Goal: Transaction & Acquisition: Obtain resource

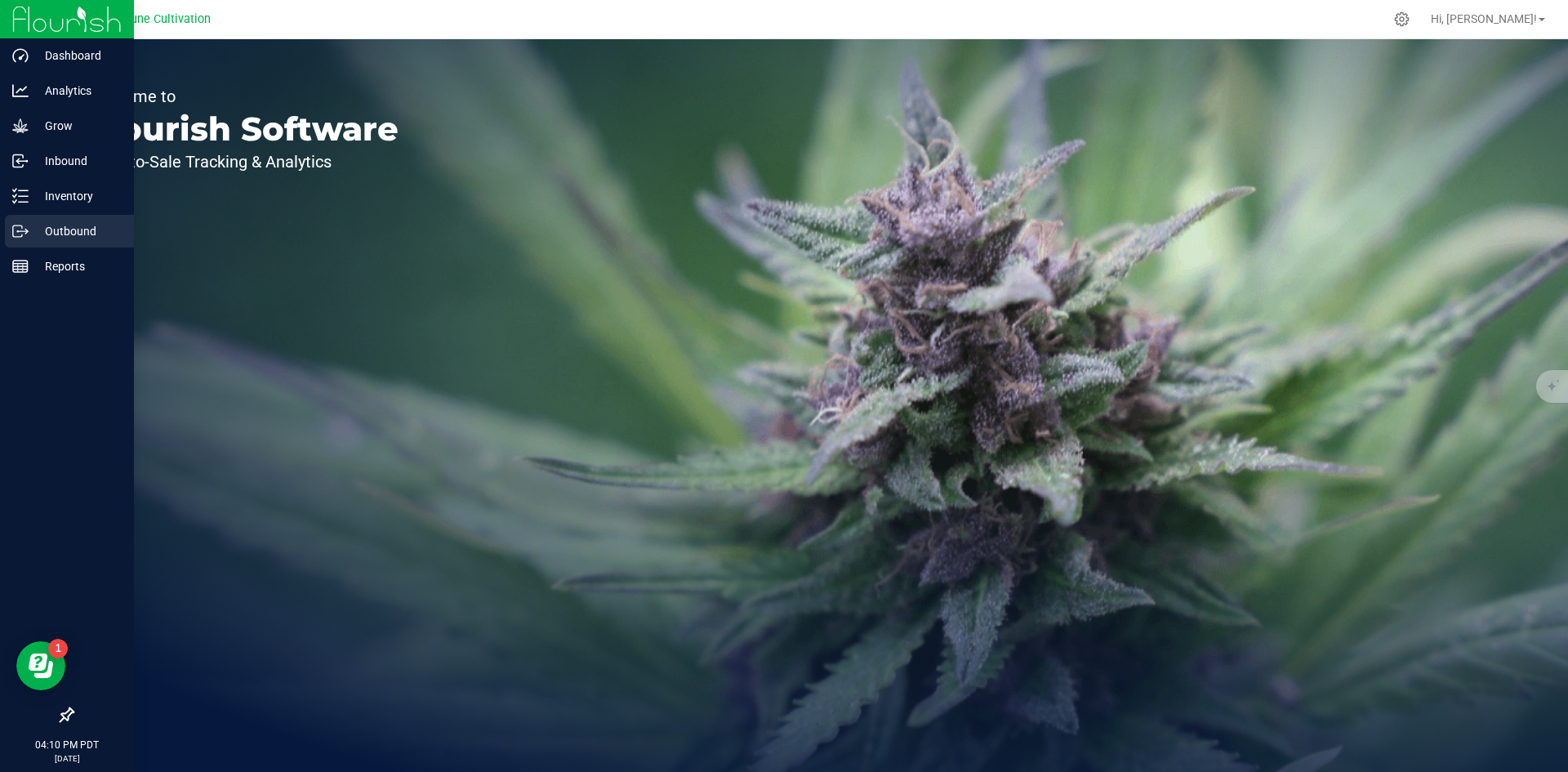
click at [63, 229] on p "Outbound" at bounding box center [77, 231] width 98 height 20
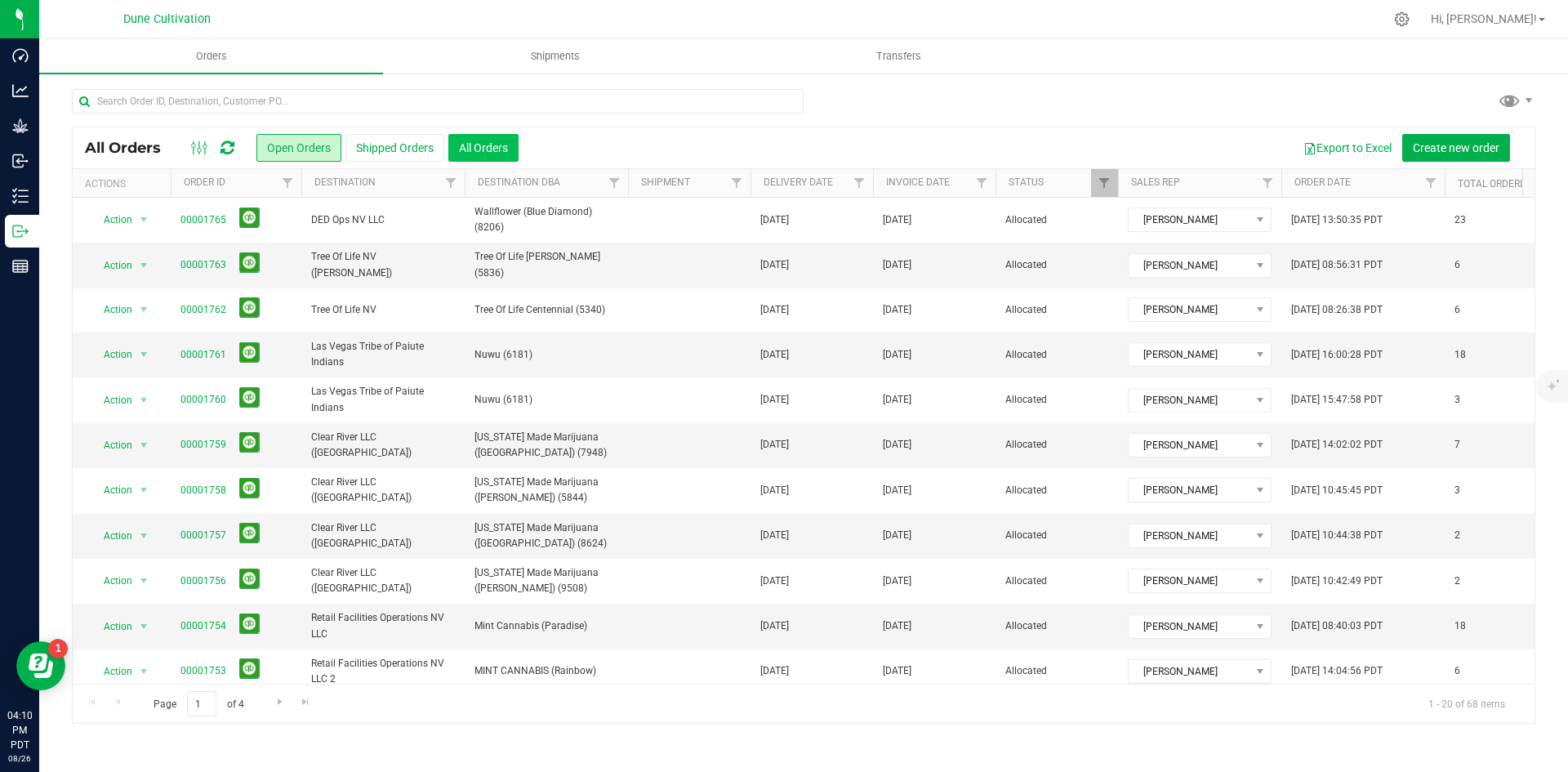
click at [503, 155] on button "All Orders" at bounding box center [483, 147] width 70 height 28
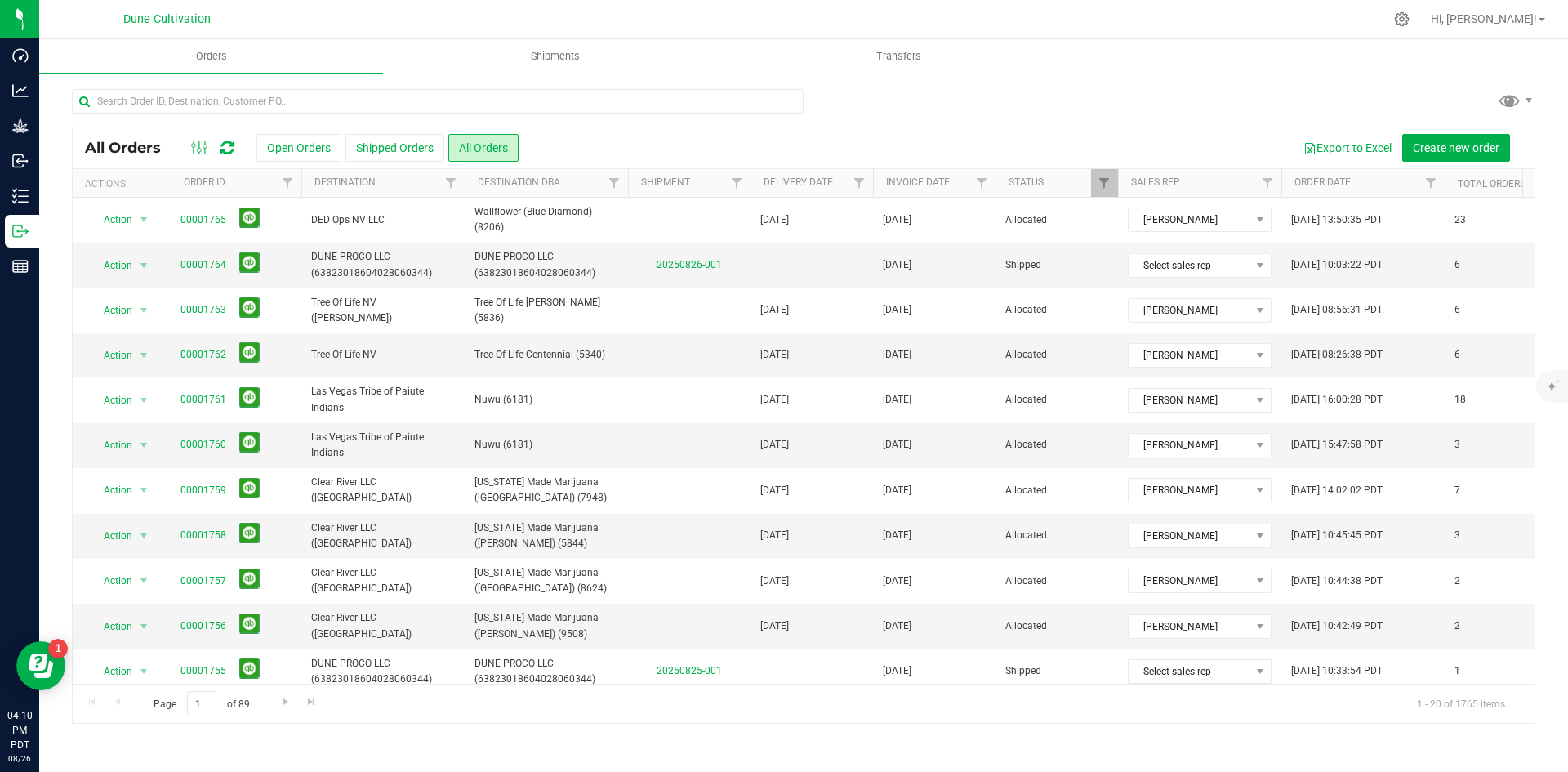
click at [301, 81] on div "All Orders Open Orders Shipped Orders All Orders Export to Excel Create new ord…" at bounding box center [804, 406] width 1529 height 668
click at [306, 91] on input "text" at bounding box center [438, 101] width 732 height 25
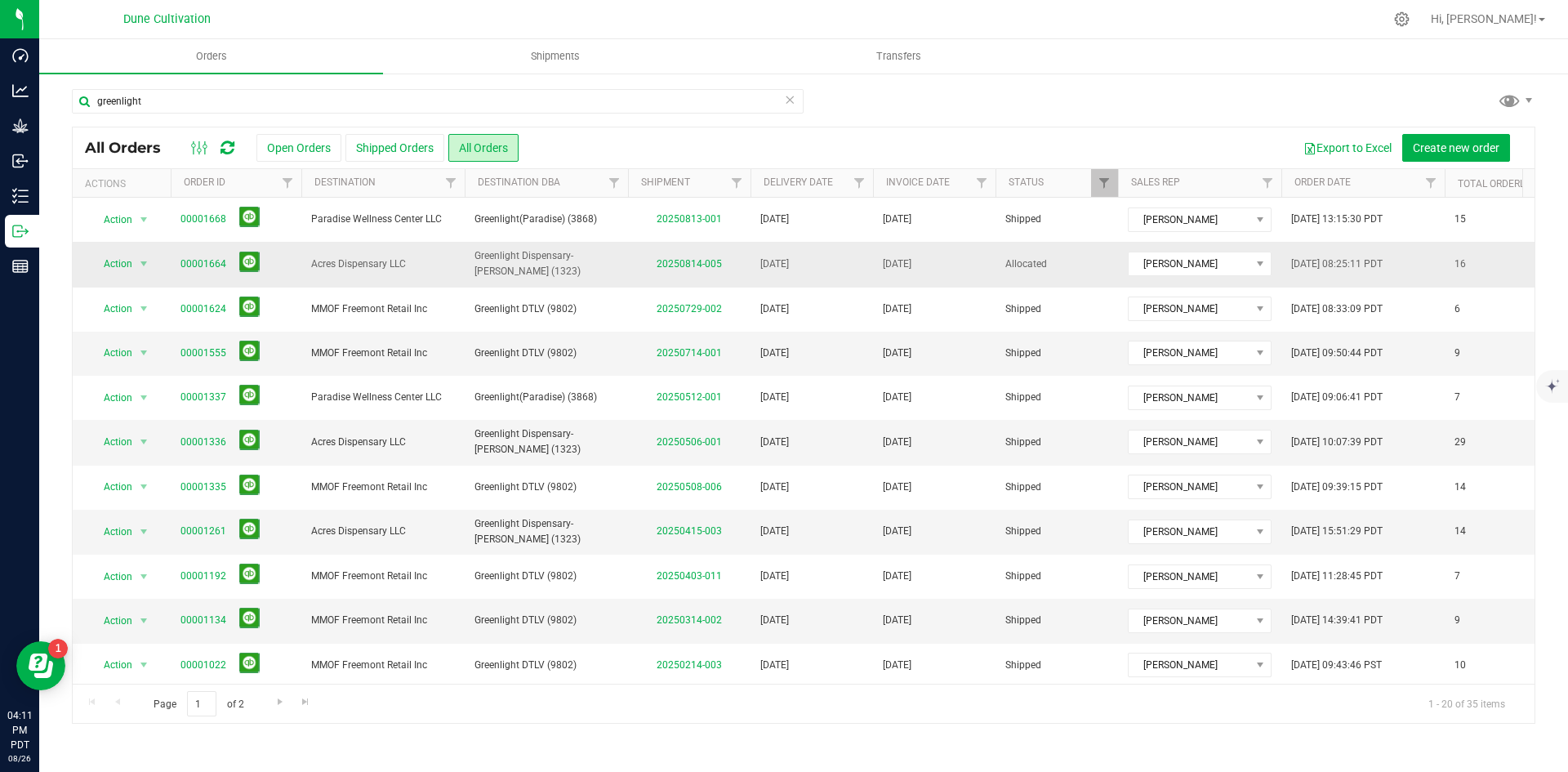
click at [528, 258] on span "Greenlight Dispensary- [PERSON_NAME] (1323)" at bounding box center [546, 264] width 144 height 31
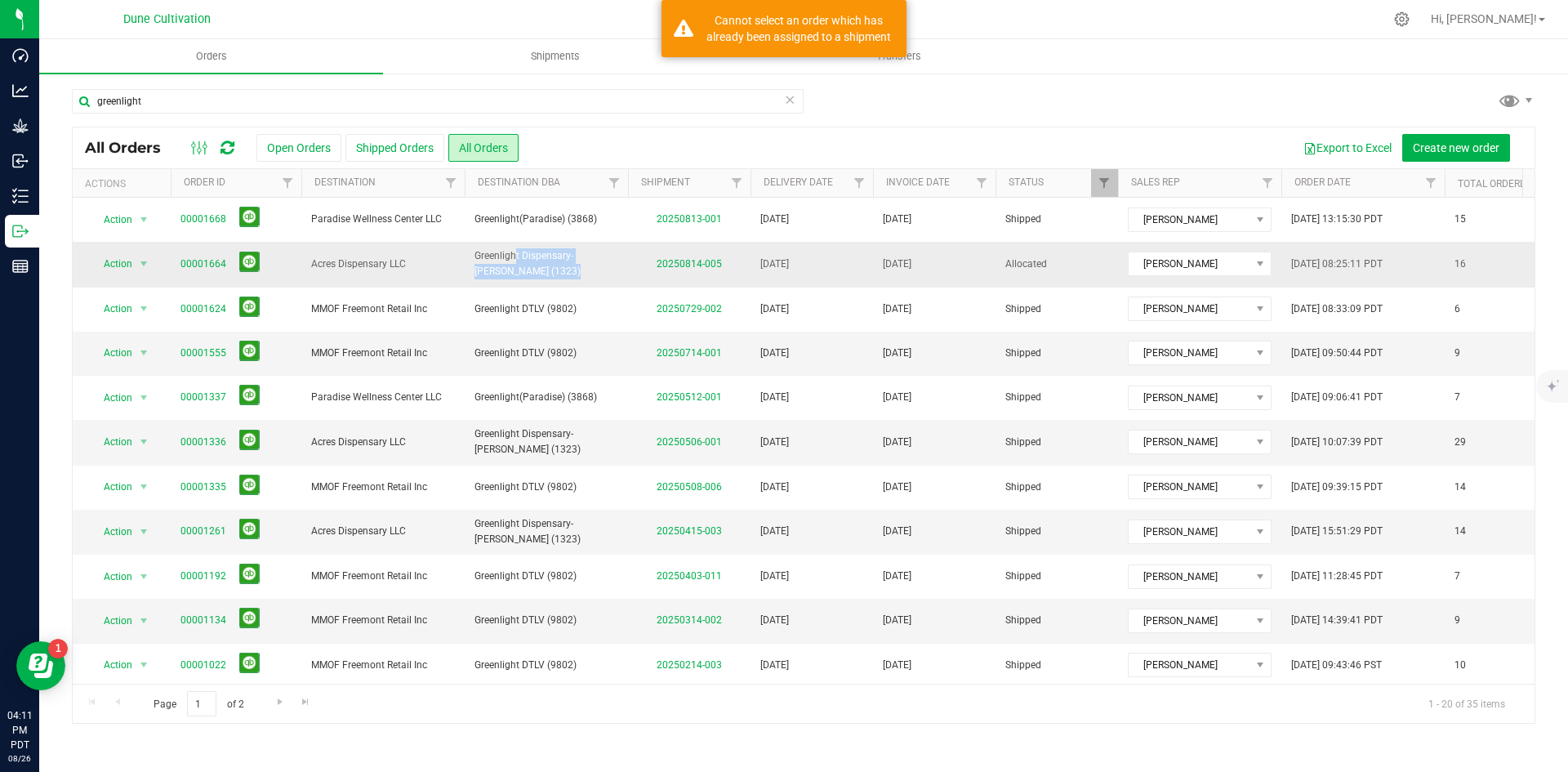
click at [528, 258] on span "Greenlight Dispensary- [PERSON_NAME] (1323)" at bounding box center [546, 264] width 144 height 31
copy td "Greenlight Dispensary- [PERSON_NAME] (1323)"
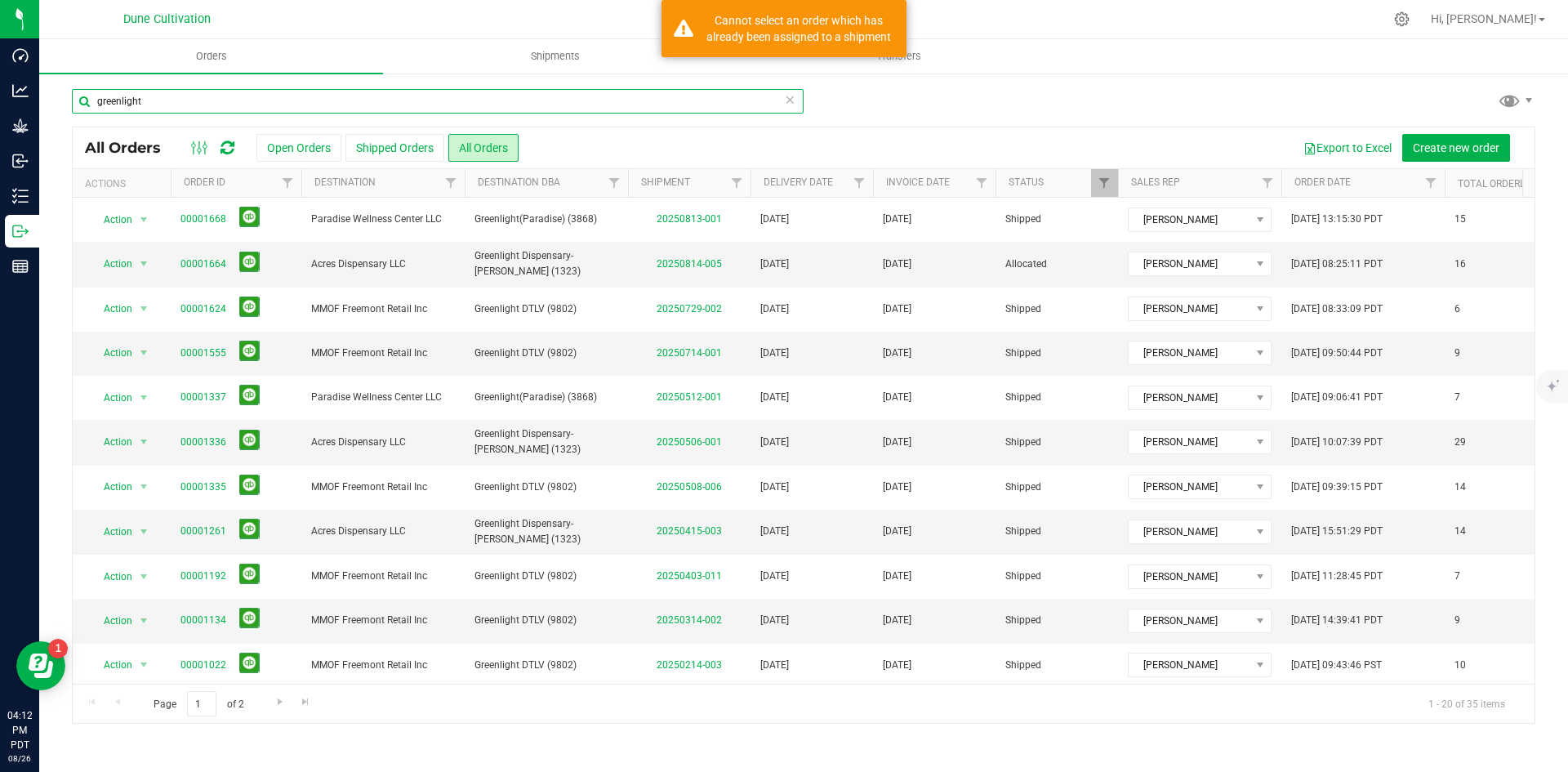
click at [197, 93] on input "greenlight" at bounding box center [438, 101] width 732 height 25
paste input "Greenlight Dispensary- [PERSON_NAME] (1323)"
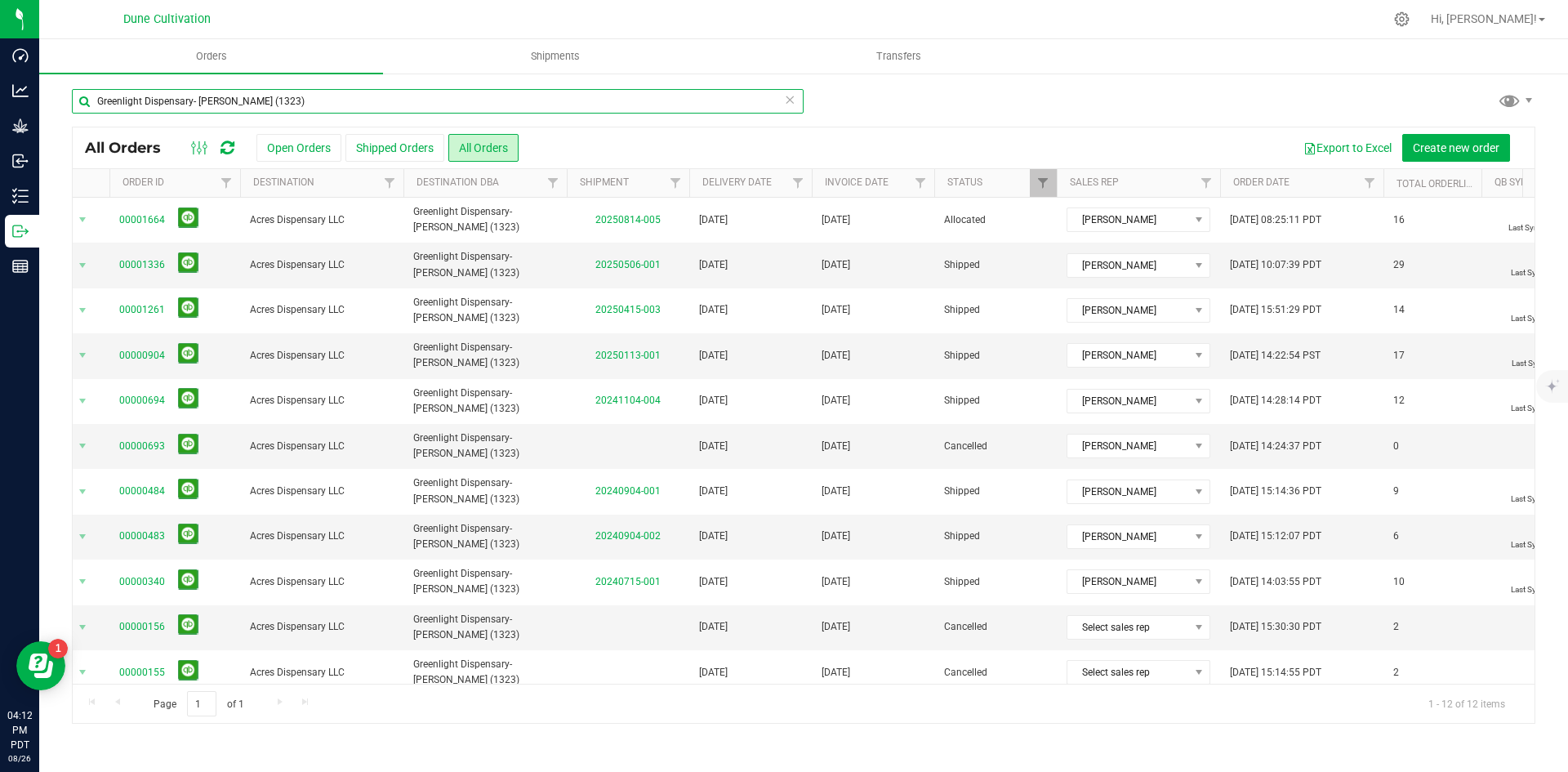
scroll to position [0, 28]
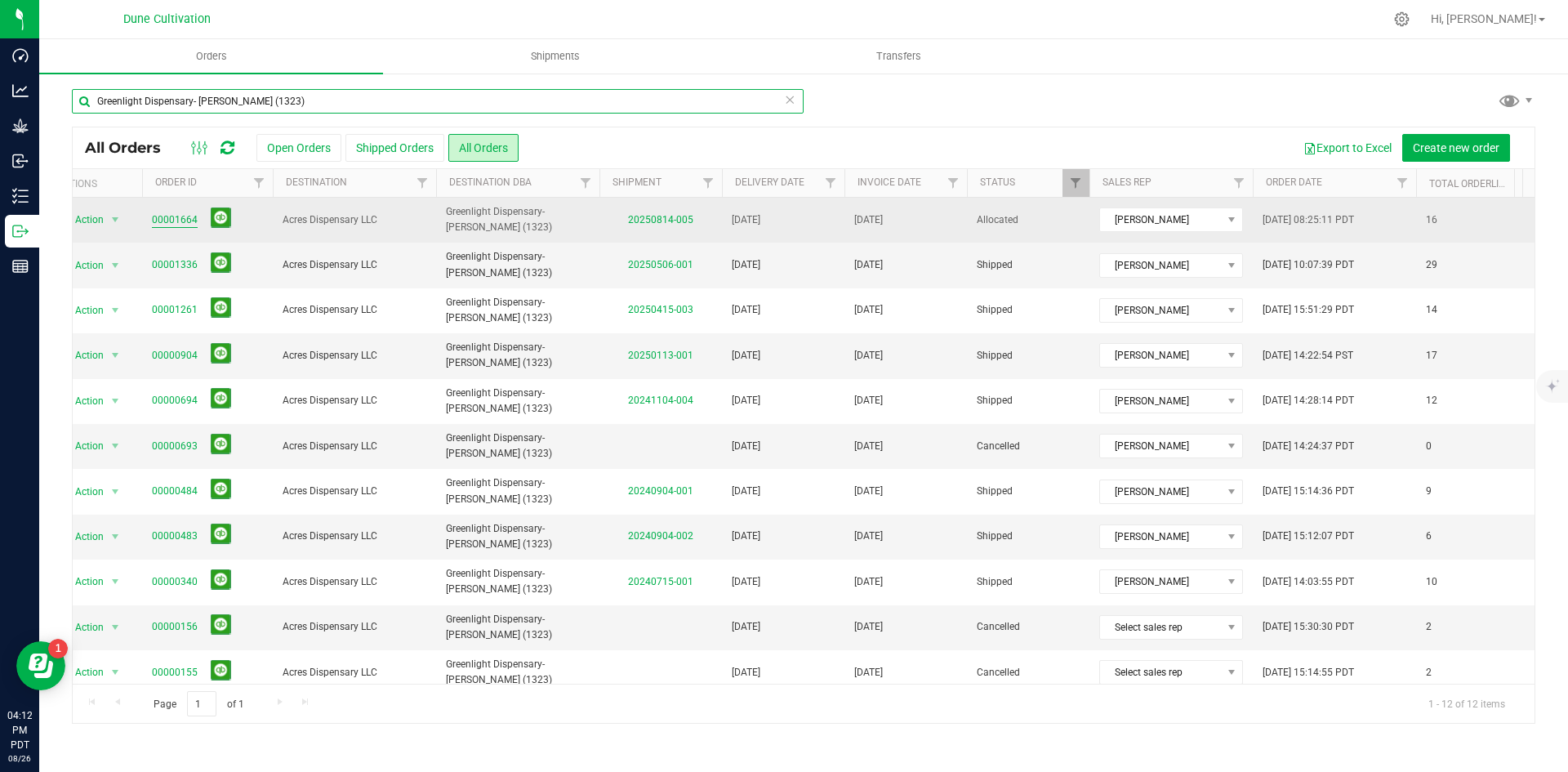
type input "Greenlight Dispensary- [PERSON_NAME] (1323)"
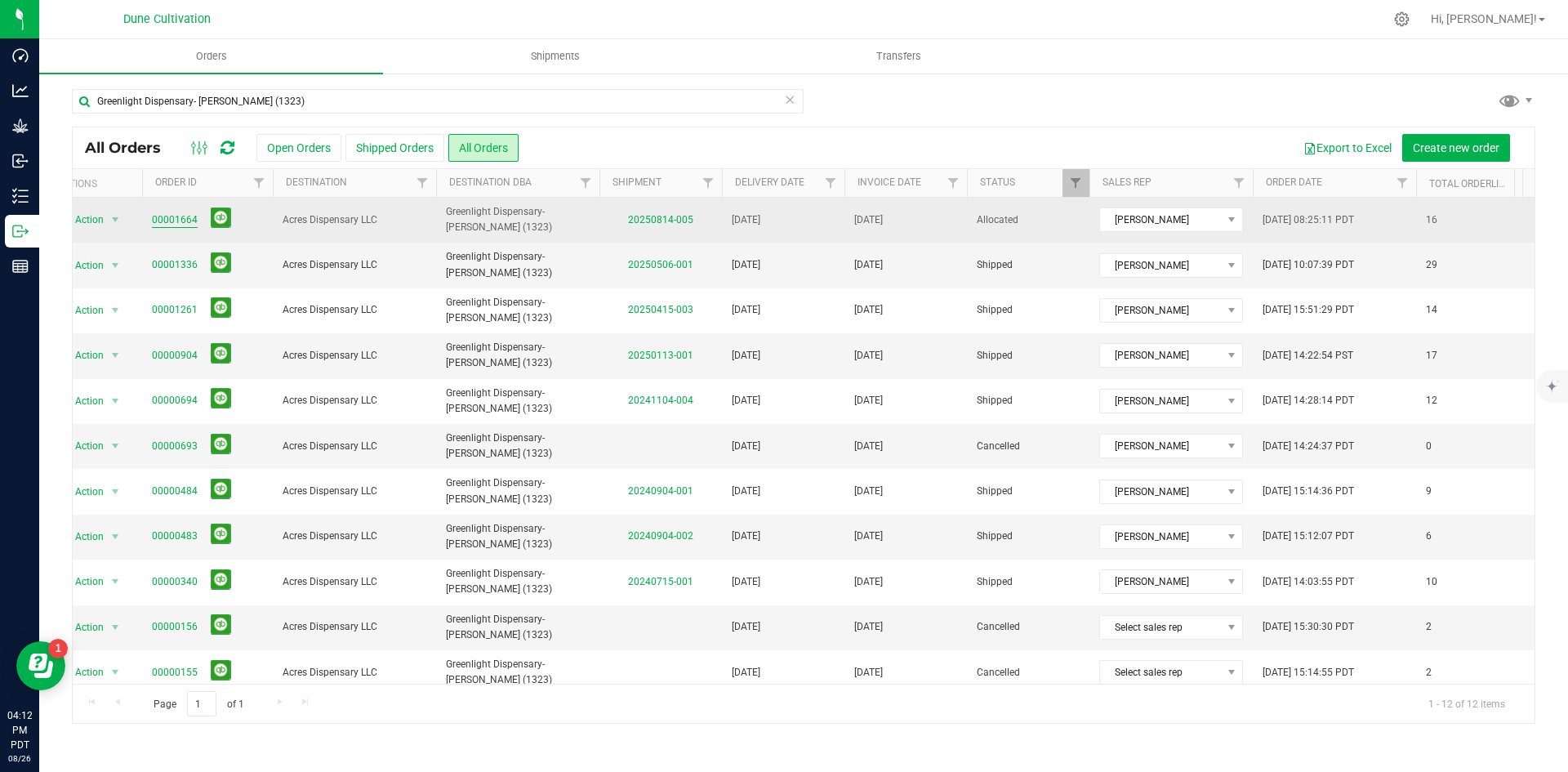
click at [181, 219] on link "00001664" at bounding box center [175, 219] width 46 height 15
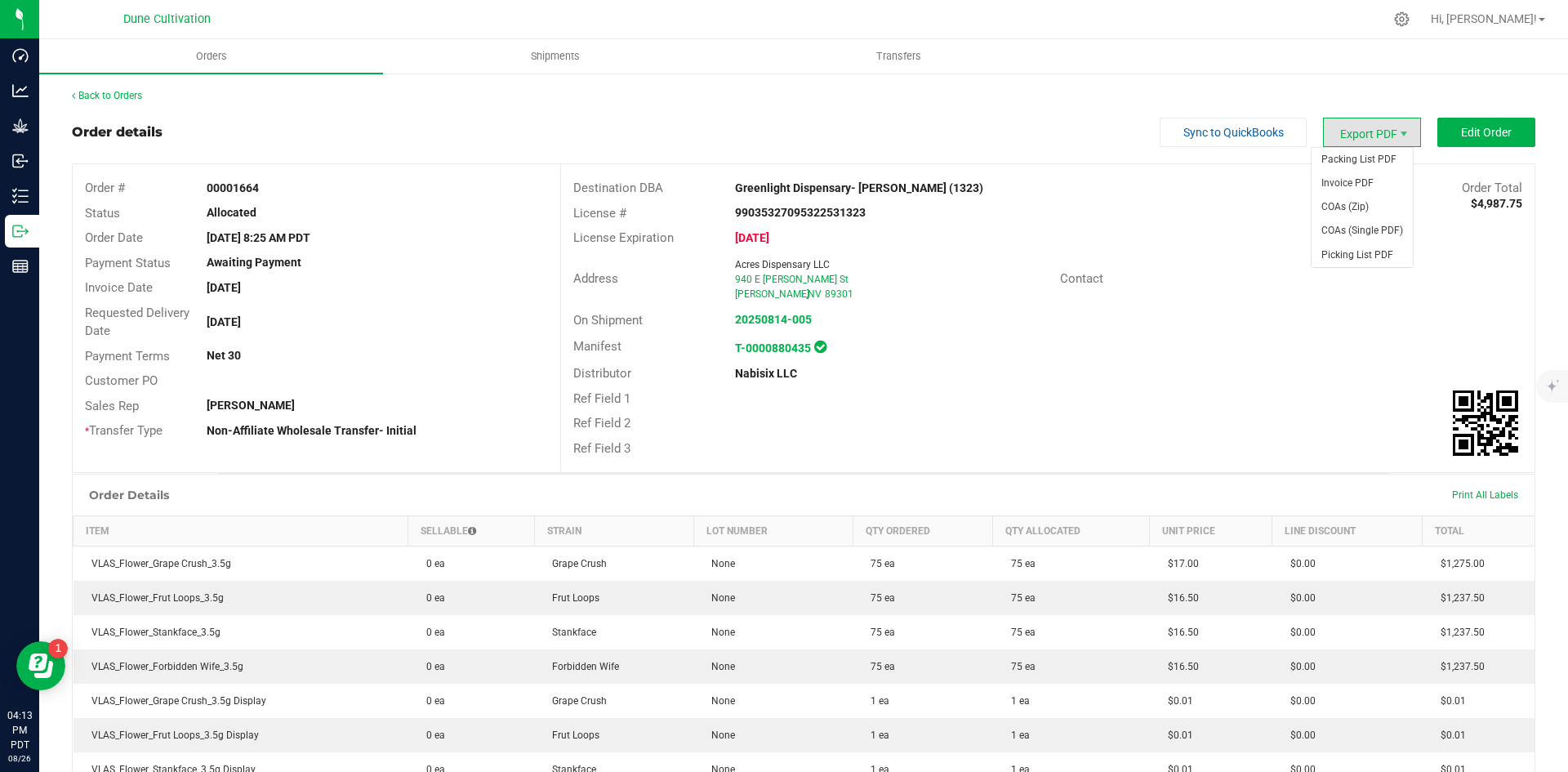
click at [1348, 119] on span "Export PDF" at bounding box center [1372, 131] width 98 height 29
click at [1377, 180] on span "Invoice PDF" at bounding box center [1362, 183] width 101 height 24
